Goal: Transaction & Acquisition: Download file/media

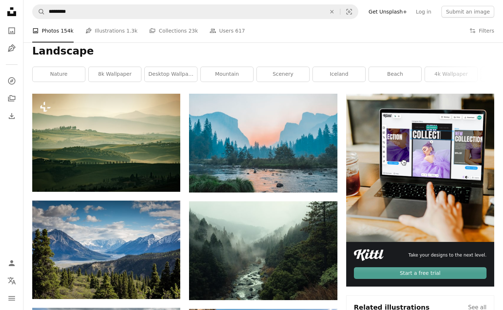
scroll to position [90, 0]
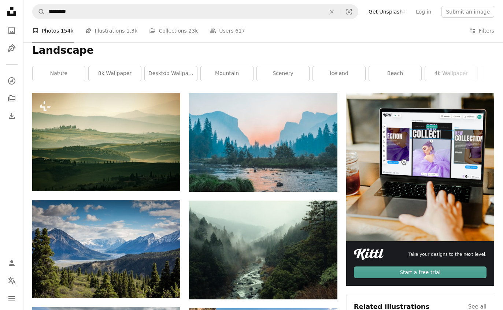
click at [324, 286] on icon "Download" at bounding box center [322, 286] width 5 height 5
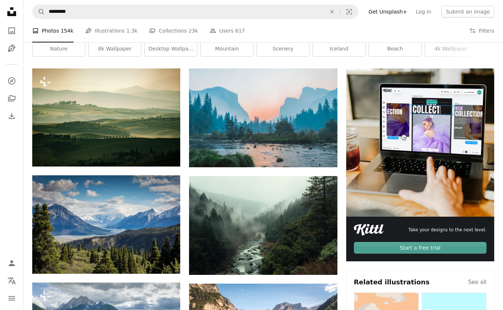
click at [161, 263] on link "Arrow pointing down" at bounding box center [165, 261] width 15 height 12
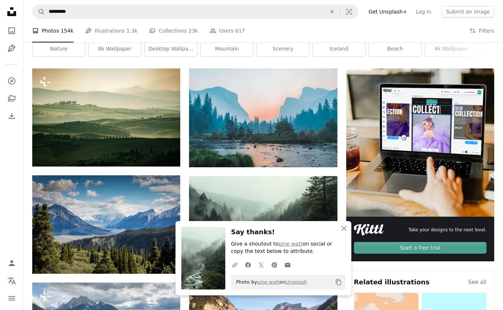
click at [342, 230] on button "An X shape Close" at bounding box center [344, 228] width 15 height 15
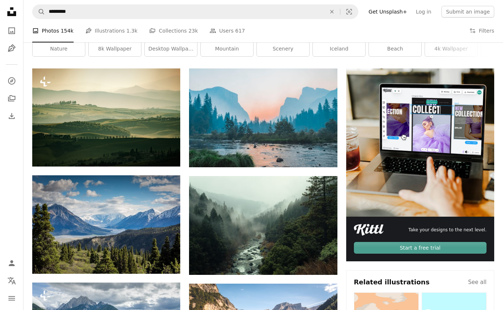
click at [340, 232] on icon "An X shape" at bounding box center [344, 236] width 9 height 9
click at [342, 239] on icon "button" at bounding box center [343, 235] width 5 height 5
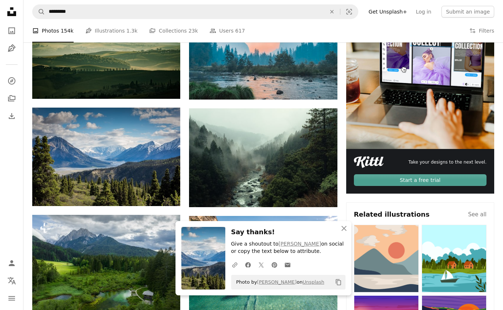
click at [342, 230] on icon "An X shape" at bounding box center [344, 228] width 9 height 9
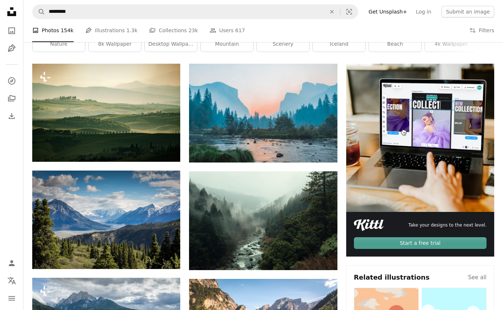
scroll to position [119, 0]
click at [325, 151] on icon "Arrow pointing down" at bounding box center [323, 149] width 6 height 9
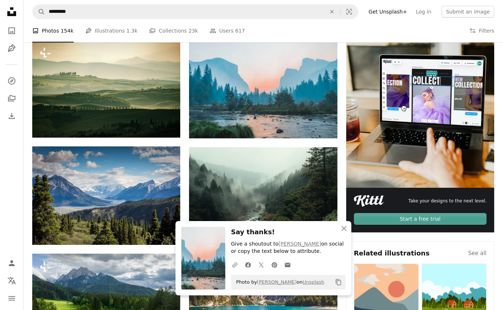
click at [345, 230] on icon "An X shape" at bounding box center [344, 228] width 9 height 9
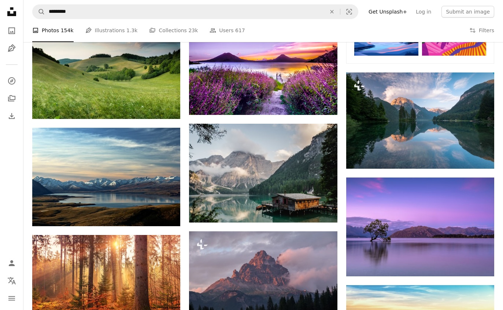
scroll to position [489, 0]
click at [156, 212] on img at bounding box center [106, 177] width 148 height 99
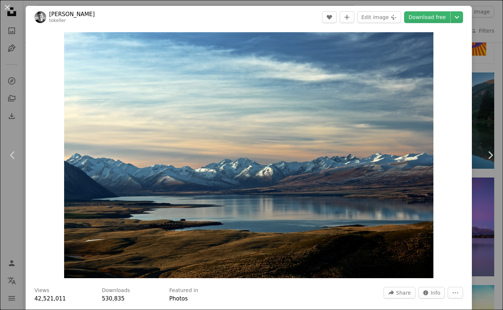
click at [12, 240] on div "An X shape Chevron left Chevron right [PERSON_NAME] tokeller A heart A plus sig…" at bounding box center [251, 155] width 503 height 310
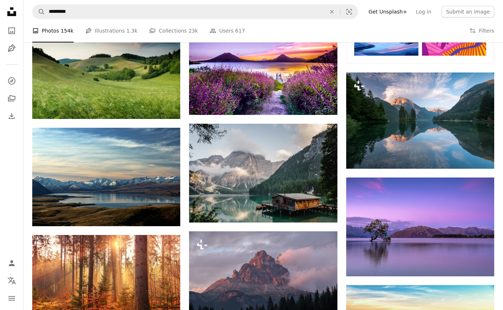
click at [164, 213] on icon "Arrow pointing down" at bounding box center [166, 212] width 6 height 9
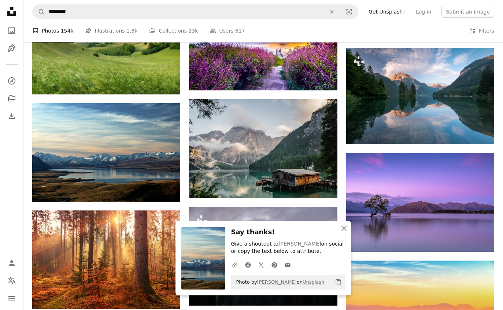
click at [346, 233] on icon "An X shape" at bounding box center [344, 228] width 9 height 9
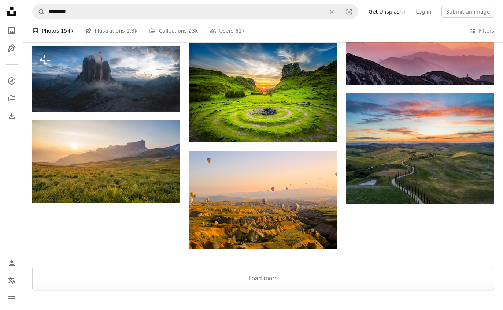
scroll to position [874, 0]
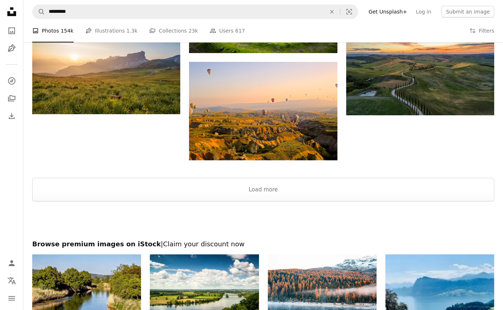
click at [66, 195] on button "Load more" at bounding box center [263, 189] width 462 height 23
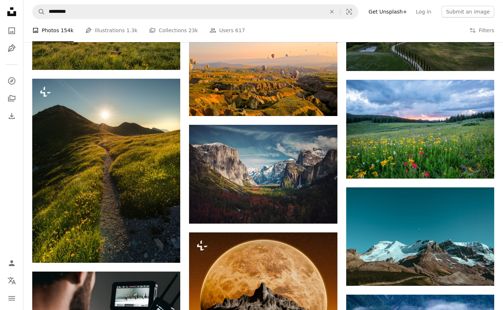
scroll to position [940, 0]
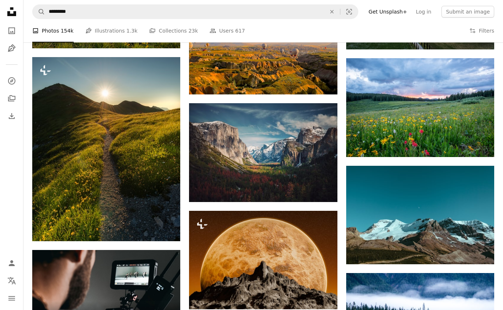
click at [323, 193] on link "Arrow pointing down" at bounding box center [322, 189] width 15 height 12
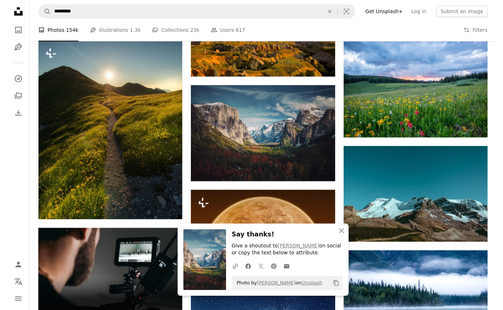
scroll to position [965, 0]
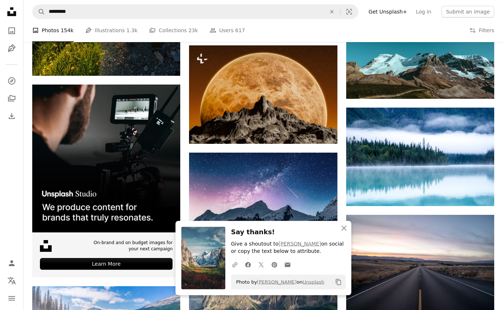
click at [347, 233] on icon "An X shape" at bounding box center [344, 228] width 9 height 9
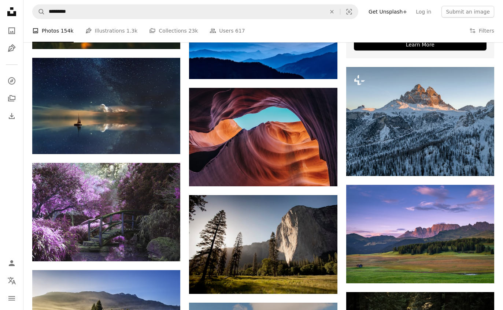
scroll to position [2096, 0]
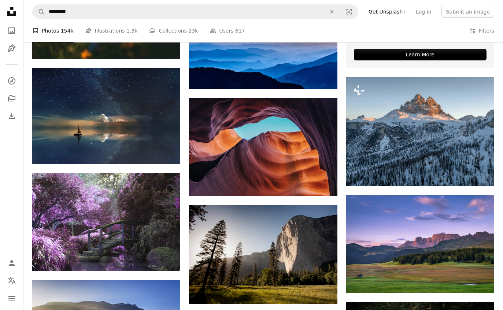
click at [160, 146] on link "Arrow pointing down" at bounding box center [165, 151] width 15 height 12
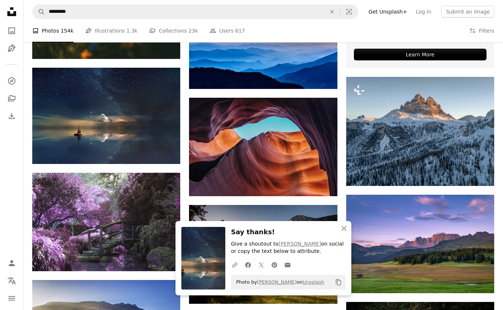
click at [347, 233] on icon "An X shape" at bounding box center [344, 228] width 9 height 9
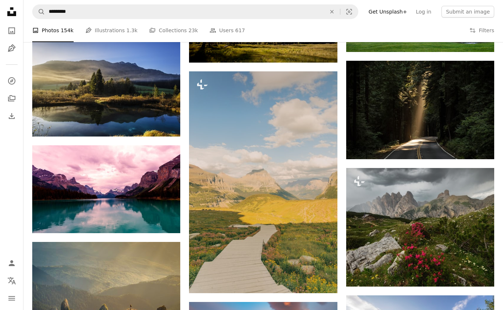
scroll to position [2338, 0]
click at [163, 221] on icon "Arrow pointing down" at bounding box center [166, 219] width 6 height 9
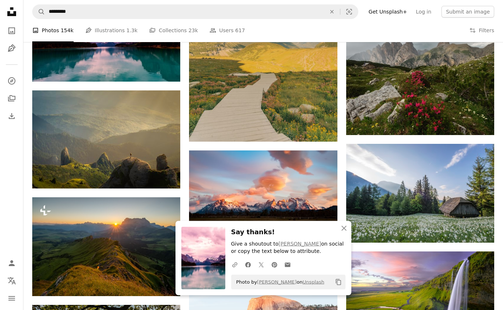
scroll to position [2490, 0]
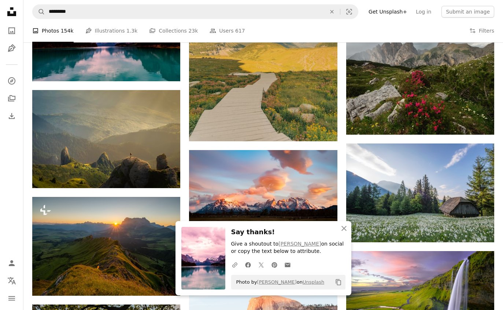
click at [163, 177] on icon "Arrow pointing down" at bounding box center [166, 174] width 6 height 9
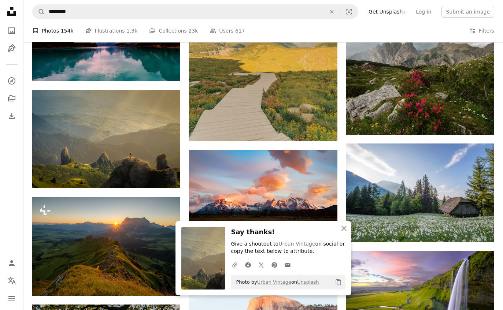
scroll to position [2514, 0]
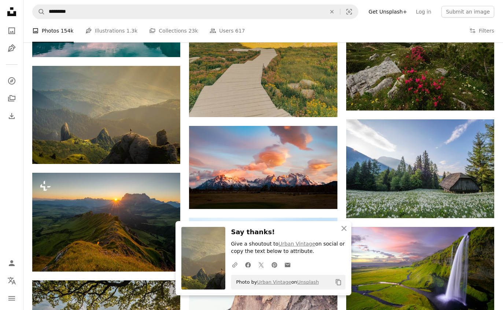
click at [349, 230] on button "An X shape Close" at bounding box center [344, 228] width 15 height 15
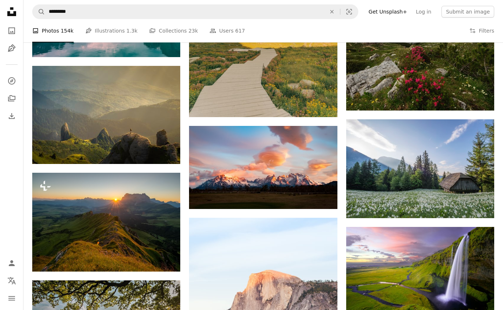
click at [333, 197] on img at bounding box center [263, 167] width 148 height 83
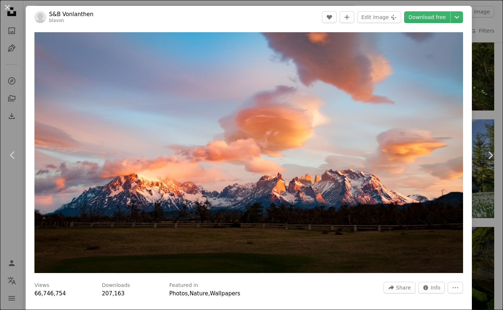
click at [441, 19] on link "Download free" at bounding box center [427, 17] width 46 height 12
click at [485, 234] on div "An X shape Chevron left Chevron right S&B Vonlanthen blavon A heart A plus sign…" at bounding box center [251, 155] width 503 height 310
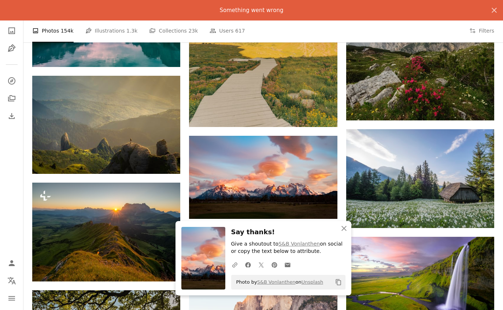
scroll to position [2504, 0]
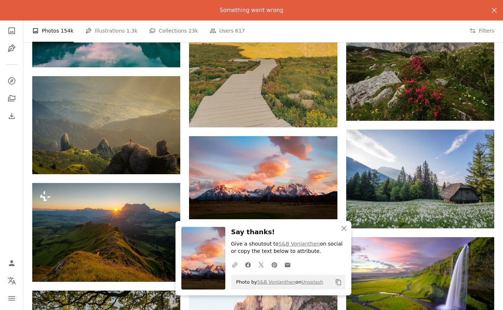
click at [346, 228] on icon "An X shape" at bounding box center [344, 228] width 9 height 9
